Goal: Task Accomplishment & Management: Manage account settings

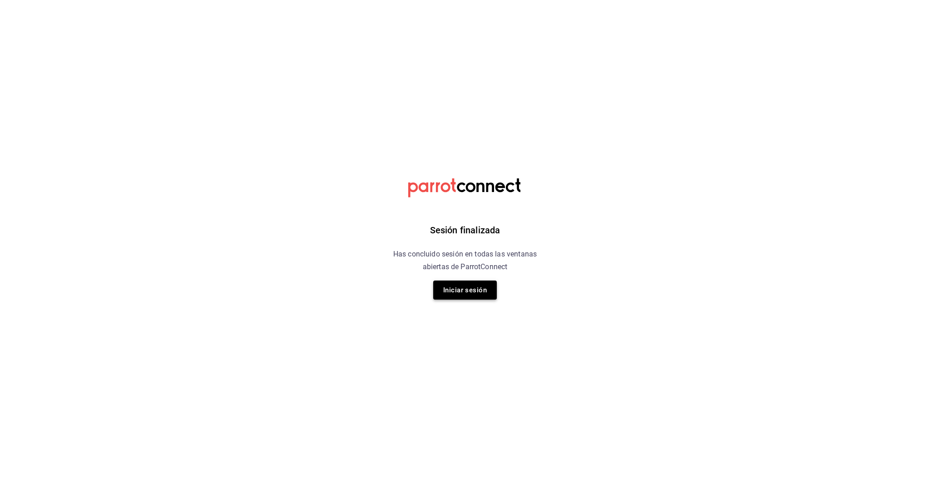
click at [467, 287] on button "Iniciar sesión" at bounding box center [465, 290] width 64 height 19
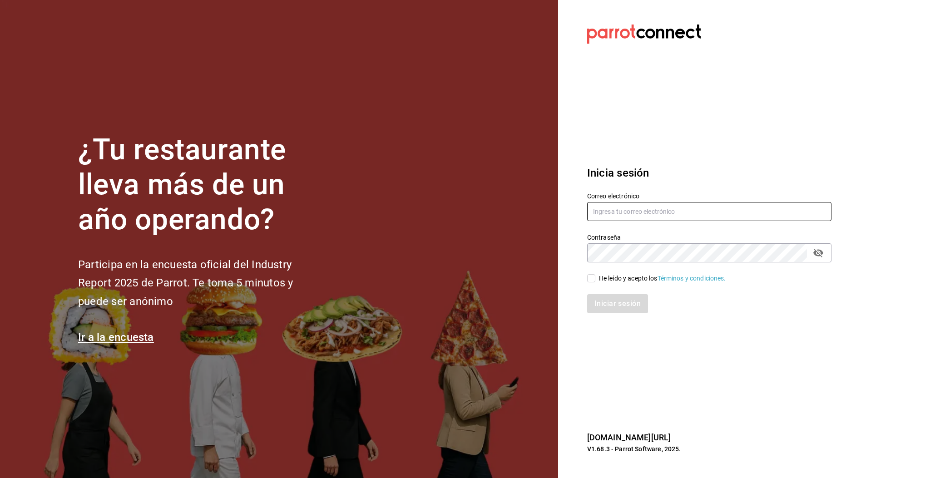
click at [603, 213] on input "text" at bounding box center [709, 211] width 244 height 19
type input "[EMAIL_ADDRESS][DOMAIN_NAME]"
click at [599, 281] on div "He leído y acepto los Términos y condiciones." at bounding box center [662, 279] width 127 height 10
click at [596, 281] on input "He leído y acepto los Términos y condiciones." at bounding box center [591, 278] width 8 height 8
checkbox input "true"
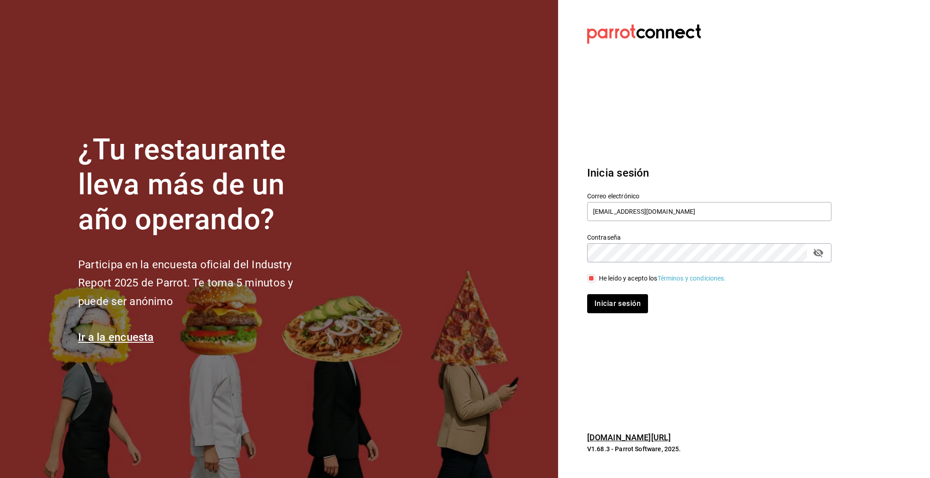
click at [618, 314] on div "Inicia sesión Correo electrónico multiuser@pickup.com Contraseña Contraseña He …" at bounding box center [709, 239] width 244 height 170
click at [616, 308] on button "Iniciar sesión" at bounding box center [618, 303] width 62 height 19
click at [678, 389] on section "Datos incorrectos. Verifica que tu Correo o Contraseña estén bien escritos. Ini…" at bounding box center [705, 239] width 295 height 478
click at [621, 301] on div "Iniciar sesión" at bounding box center [709, 303] width 244 height 19
click at [626, 209] on input "text" at bounding box center [709, 211] width 244 height 19
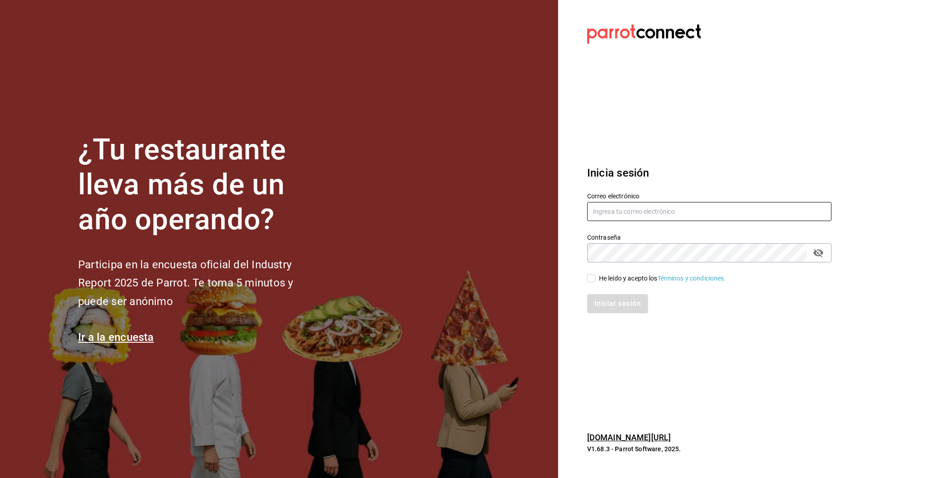
type input "[EMAIL_ADDRESS][DOMAIN_NAME]"
click at [592, 283] on input "He leído y acepto los Términos y condiciones." at bounding box center [591, 278] width 8 height 8
checkbox input "true"
click at [616, 305] on button "Iniciar sesión" at bounding box center [618, 303] width 62 height 19
click at [666, 344] on section "Datos incorrectos. Verifica que tu Correo o Contraseña estén bien escritos. Ini…" at bounding box center [705, 239] width 295 height 478
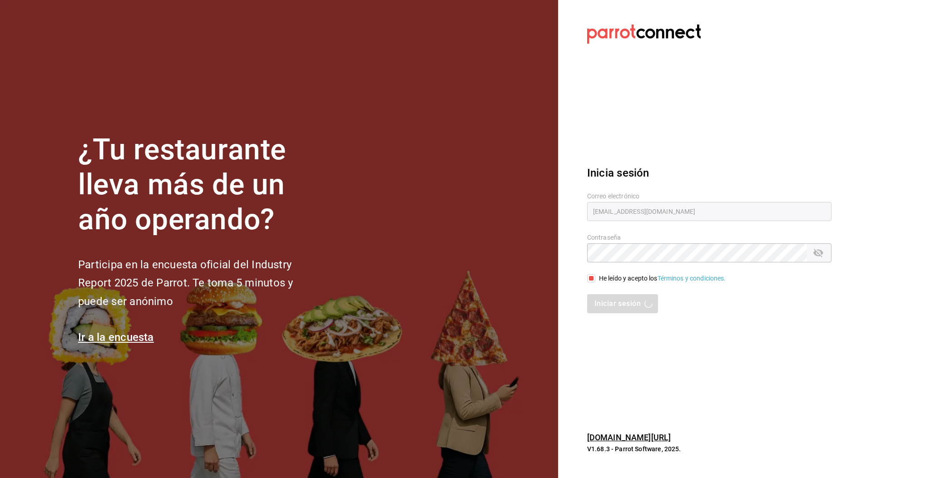
click at [694, 334] on section "Datos incorrectos. Verifica que tu Correo o Contraseña estén bien escritos. Ini…" at bounding box center [705, 239] width 295 height 478
click at [671, 341] on section "Datos incorrectos. Verifica que tu Correo o Contraseña estén bien escritos. Ini…" at bounding box center [705, 239] width 295 height 478
click at [802, 123] on section "Datos incorrectos. Verifica que tu Correo o Contraseña estén bien escritos. Ini…" at bounding box center [705, 239] width 295 height 478
click at [721, 382] on section "Datos incorrectos. Verifica que tu Correo o Contraseña estén bien escritos. Ini…" at bounding box center [705, 239] width 295 height 478
click at [627, 206] on input "text" at bounding box center [709, 211] width 244 height 19
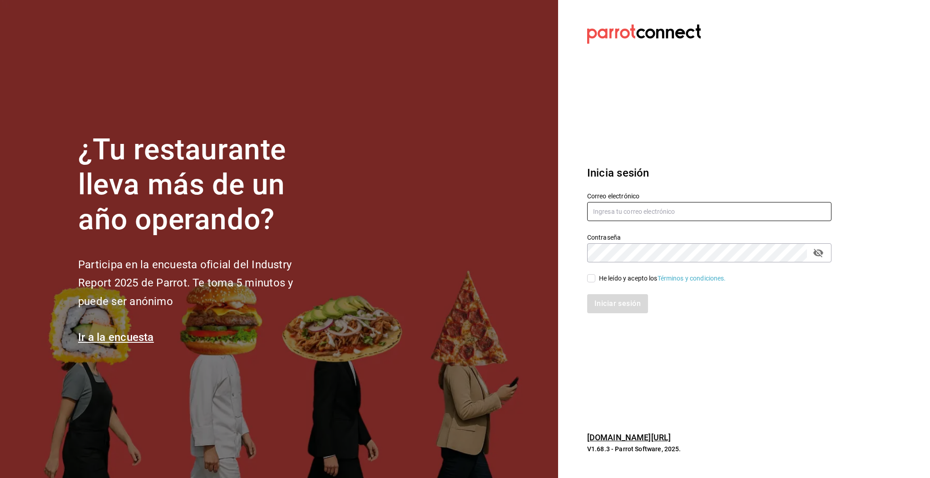
type input "[EMAIL_ADDRESS][DOMAIN_NAME]"
click at [596, 280] on span "He leído y acepto los Términos y condiciones." at bounding box center [661, 279] width 131 height 10
click at [596, 280] on input "He leído y acepto los Términos y condiciones." at bounding box center [591, 278] width 8 height 8
checkbox input "true"
click at [616, 305] on button "Iniciar sesión" at bounding box center [618, 303] width 62 height 19
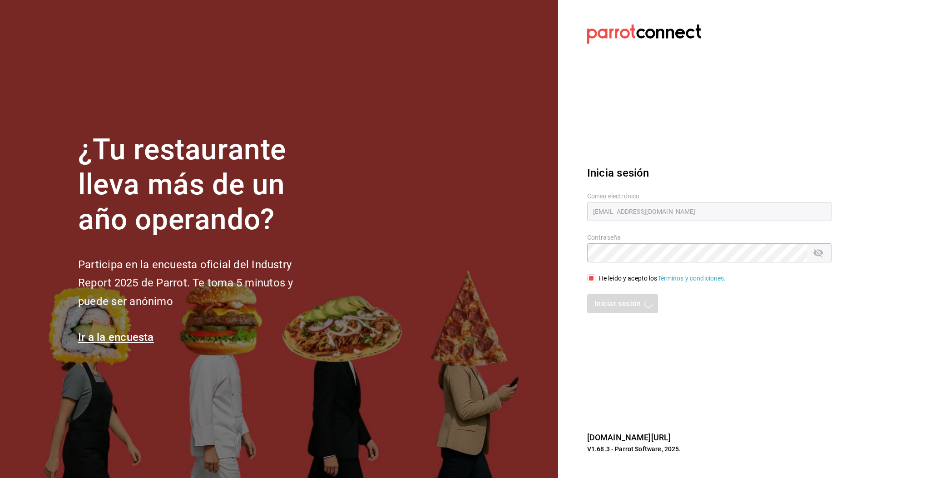
click at [764, 349] on section "Datos incorrectos. Verifica que tu Correo o Contraseña estén bien escritos. Ini…" at bounding box center [705, 239] width 295 height 478
click at [740, 145] on section "Datos incorrectos. Verifica que tu Correo o Contraseña estén bien escritos. Ini…" at bounding box center [705, 239] width 295 height 478
click at [649, 385] on section "Datos incorrectos. Verifica que tu Correo o Contraseña estén bien escritos. Ini…" at bounding box center [705, 239] width 295 height 478
click at [675, 131] on section "Datos incorrectos. Verifica que tu Correo o Contraseña estén bien escritos. Ini…" at bounding box center [705, 239] width 295 height 478
click at [681, 139] on section "Datos incorrectos. Verifica que tu Correo o Contraseña estén bien escritos. Ini…" at bounding box center [705, 239] width 295 height 478
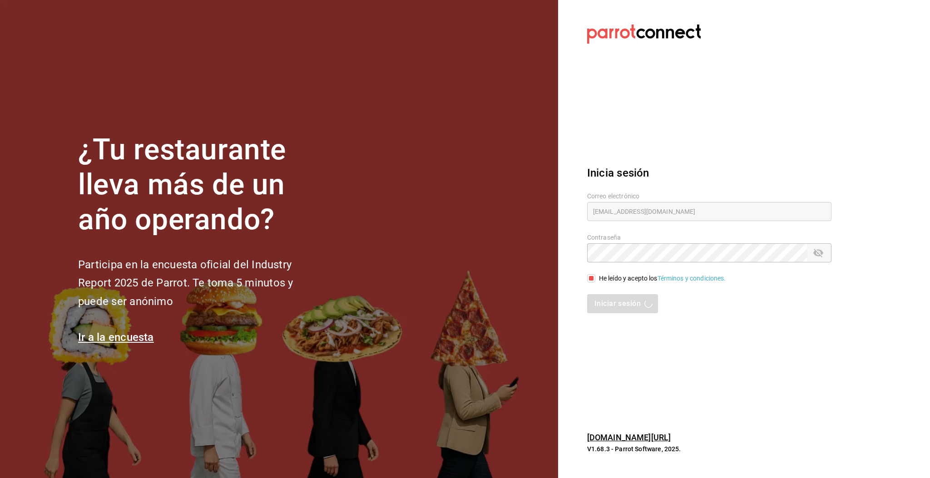
click at [683, 382] on section "Datos incorrectos. Verifica que tu Correo o Contraseña estén bien escritos. Ini…" at bounding box center [705, 239] width 295 height 478
click at [717, 363] on section "Datos incorrectos. Verifica que tu Correo o Contraseña estén bien escritos. Ini…" at bounding box center [705, 239] width 295 height 478
click at [688, 137] on section "Datos incorrectos. Verifica que tu Correo o Contraseña estén bien escritos. Ini…" at bounding box center [705, 239] width 295 height 478
click at [666, 101] on section "Datos incorrectos. Verifica que tu Correo o Contraseña estén bien escritos. Ini…" at bounding box center [705, 239] width 295 height 478
click at [685, 100] on section "Datos incorrectos. Verifica que tu Correo o Contraseña estén bien escritos. Ini…" at bounding box center [705, 239] width 295 height 478
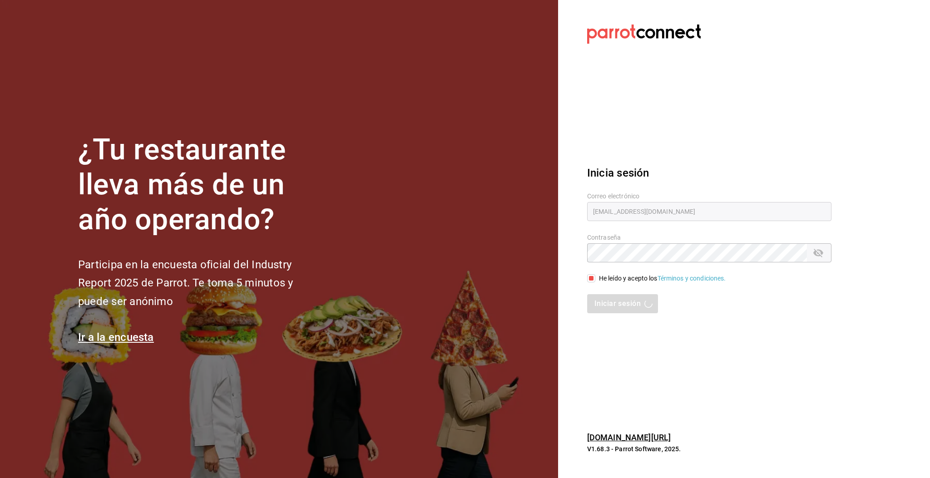
click at [708, 368] on section "Datos incorrectos. Verifica que tu Correo o Contraseña estén bien escritos. Ini…" at bounding box center [705, 239] width 295 height 478
click at [706, 64] on section "Datos incorrectos. Verifica que tu Correo o Contraseña estén bien escritos. Ini…" at bounding box center [705, 239] width 295 height 478
click at [689, 342] on section "Datos incorrectos. Verifica que tu Correo o Contraseña estén bien escritos. Ini…" at bounding box center [705, 239] width 295 height 478
click at [660, 153] on section "Datos incorrectos. Verifica que tu Correo o Contraseña estén bien escritos. Ini…" at bounding box center [705, 239] width 295 height 478
click at [714, 62] on section "Datos incorrectos. Verifica que tu Correo o Contraseña estén bien escritos. Ini…" at bounding box center [705, 239] width 295 height 478
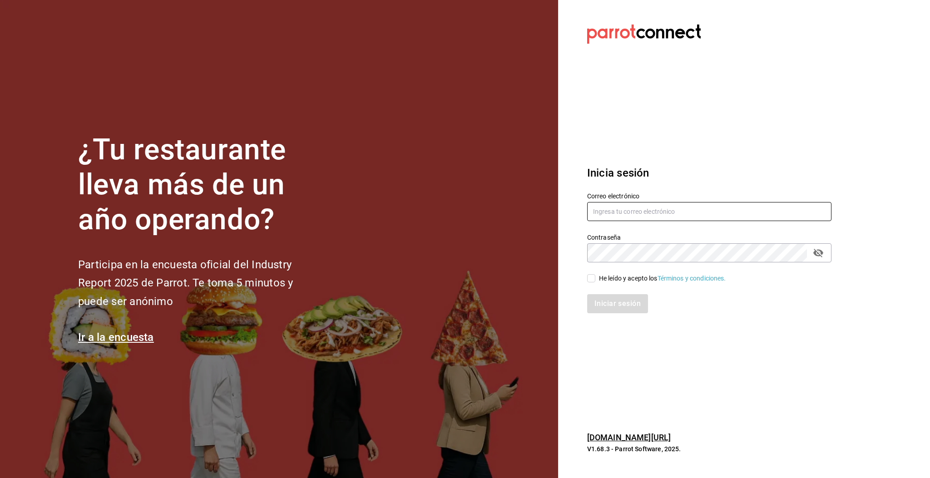
click at [616, 211] on input "text" at bounding box center [709, 211] width 244 height 19
type input "[EMAIL_ADDRESS][DOMAIN_NAME]"
click at [598, 281] on span "He leído y acepto los Términos y condiciones." at bounding box center [661, 279] width 131 height 10
click at [596, 281] on input "He leído y acepto los Términos y condiciones." at bounding box center [591, 278] width 8 height 8
checkbox input "true"
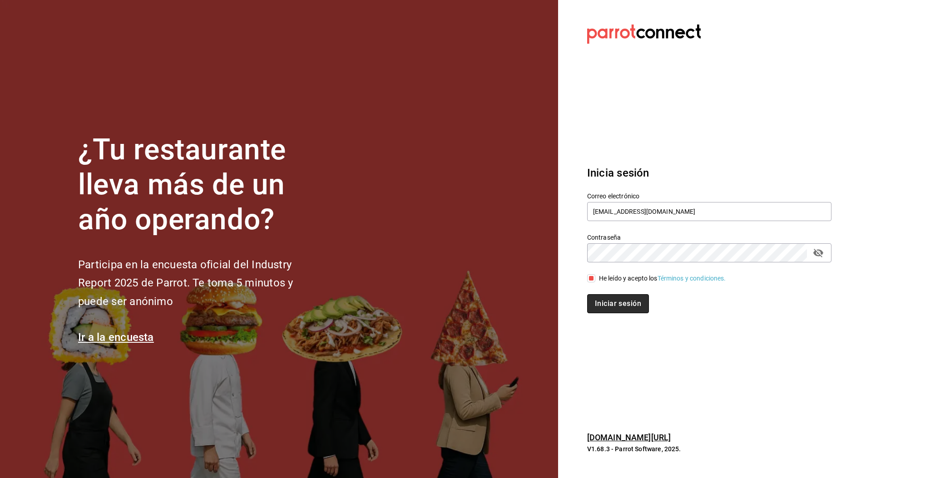
click at [618, 298] on button "Iniciar sesión" at bounding box center [618, 303] width 62 height 19
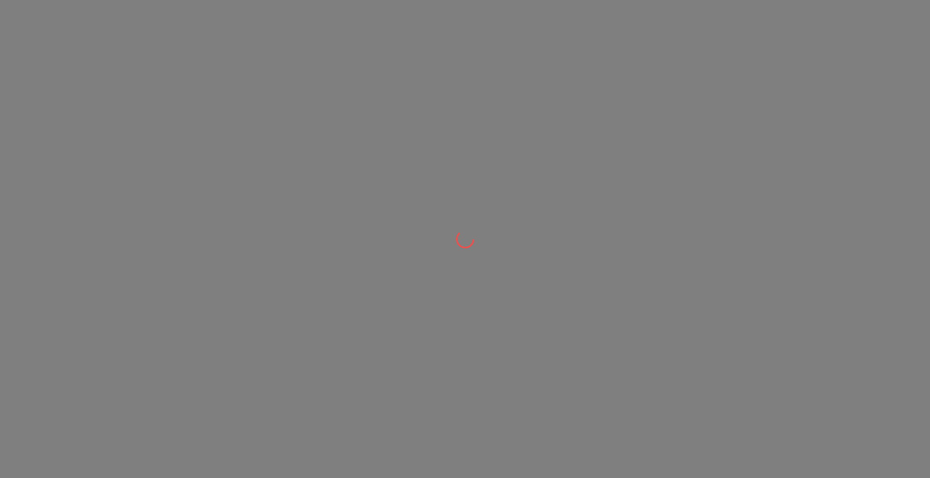
click at [482, 306] on div at bounding box center [465, 239] width 930 height 478
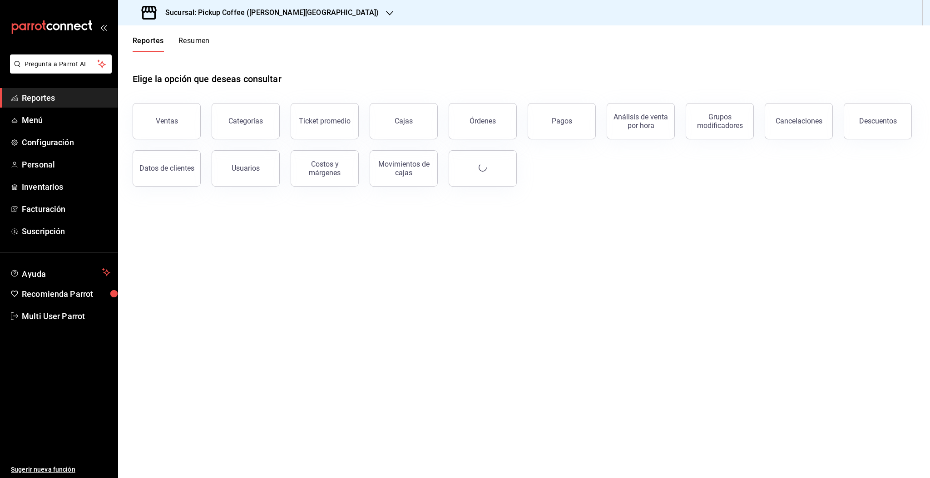
click at [929, 478] on html "Pregunta a Parrot AI Reportes Menú Configuración Personal Inventarios Facturaci…" at bounding box center [465, 239] width 930 height 478
click at [195, 44] on button "Resumen" at bounding box center [194, 43] width 31 height 15
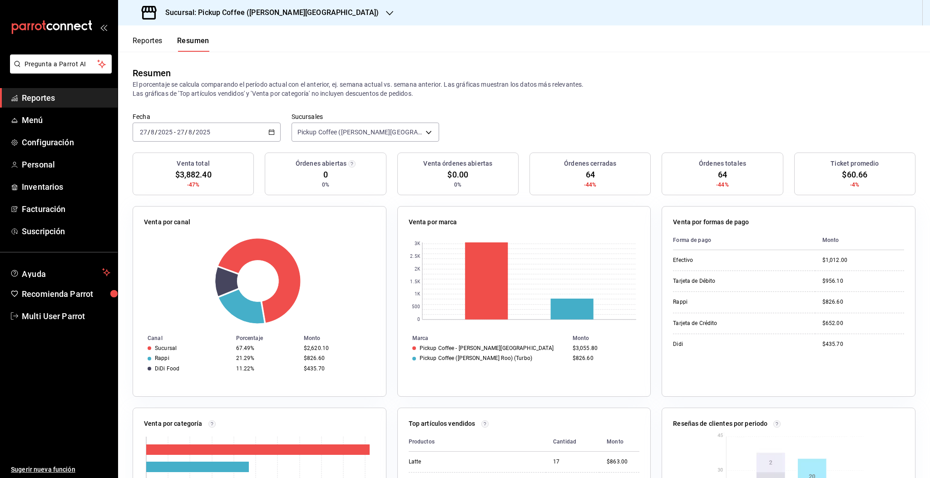
click at [298, 15] on div "Sucursal: Pickup Coffee ([PERSON_NAME][GEOGRAPHIC_DATA])" at bounding box center [261, 12] width 272 height 25
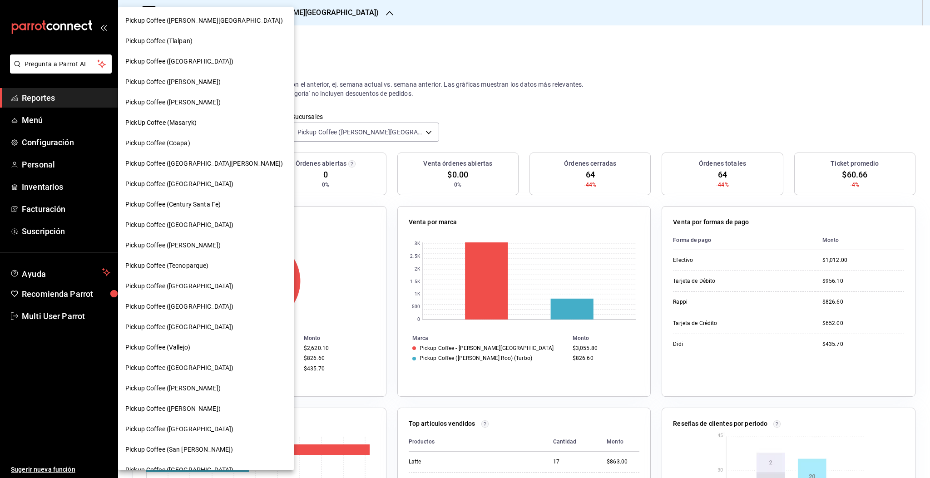
click at [172, 241] on span "Pickup Coffee ([PERSON_NAME])" at bounding box center [172, 246] width 95 height 10
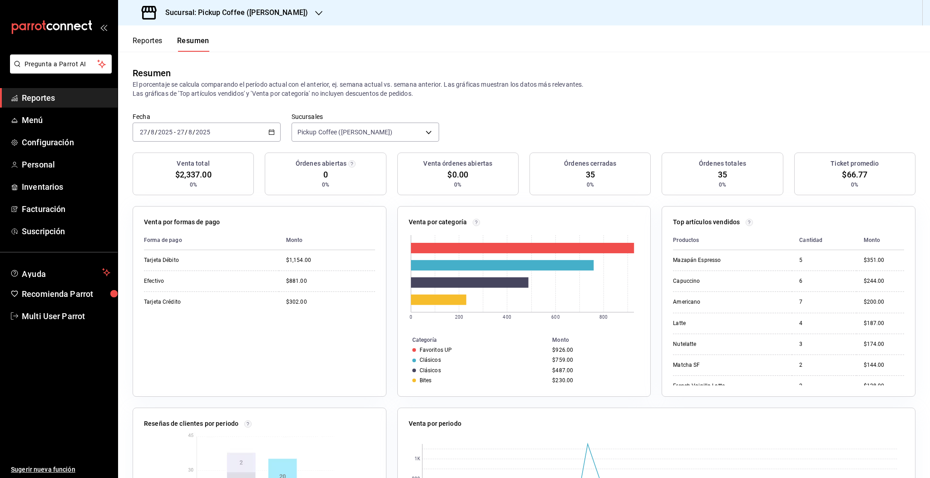
click at [239, 132] on div "[DATE] [DATE] - [DATE] [DATE]" at bounding box center [207, 132] width 148 height 19
click at [151, 178] on span "Ayer" at bounding box center [175, 180] width 70 height 10
click at [264, 136] on div "[DATE] [DATE] - [DATE] [DATE]" at bounding box center [207, 132] width 148 height 19
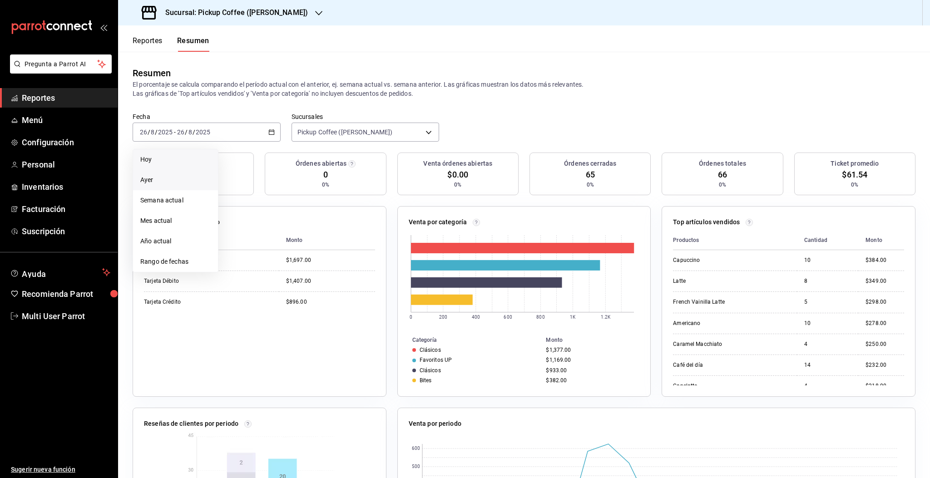
click at [158, 162] on span "Hoy" at bounding box center [175, 160] width 70 height 10
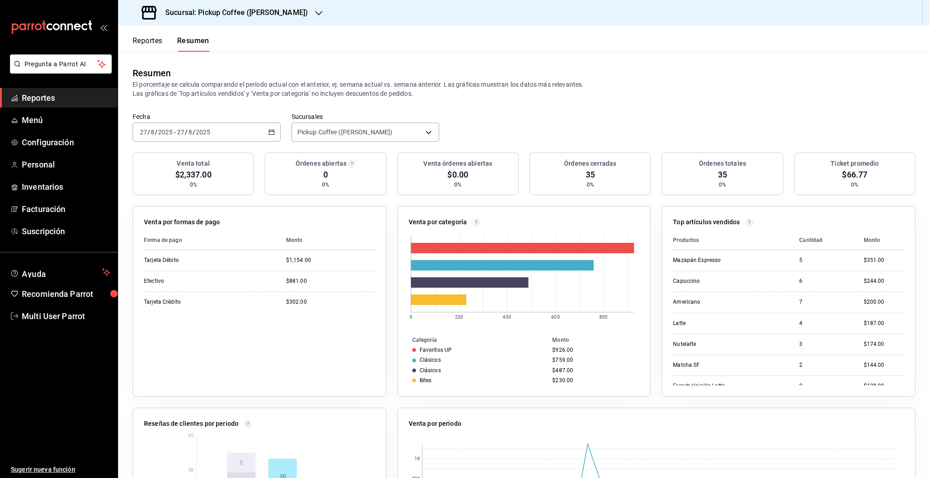
click at [265, 132] on div "[DATE] [DATE] - [DATE] [DATE]" at bounding box center [207, 132] width 148 height 19
click at [179, 160] on span "Hoy" at bounding box center [175, 160] width 70 height 10
